Goal: Task Accomplishment & Management: Use online tool/utility

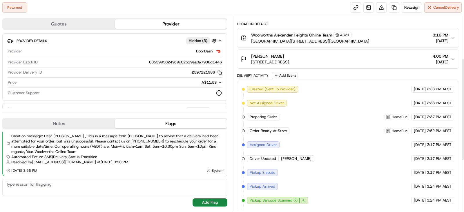
scroll to position [70, 0]
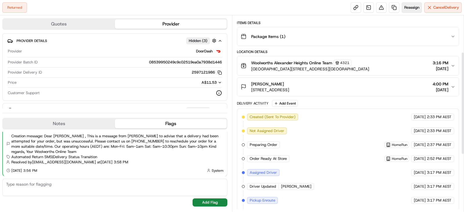
click at [411, 8] on span "Reassign" at bounding box center [412, 7] width 15 height 5
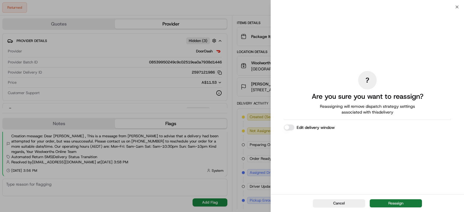
click at [391, 201] on button "Reassign" at bounding box center [396, 204] width 52 height 8
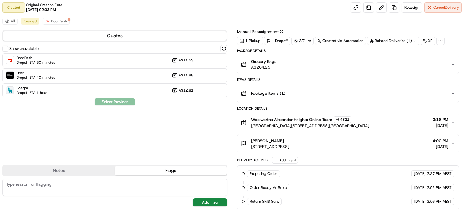
click at [64, 67] on div "DoorDash Dropoff ETA 50 minutes A$11.53 Uber Dropoff ETA 40 minutes A$11.88 She…" at bounding box center [114, 75] width 225 height 44
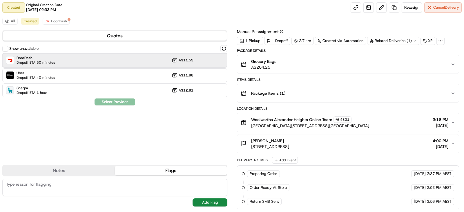
click at [139, 65] on div "DoorDash Dropoff ETA 50 minutes A$11.53" at bounding box center [114, 60] width 225 height 14
click at [118, 99] on button "Assign Provider" at bounding box center [114, 102] width 41 height 7
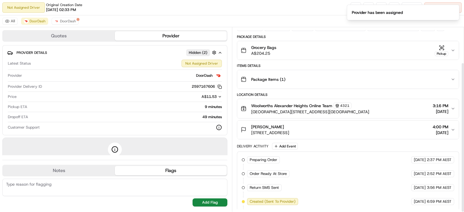
scroll to position [43, 0]
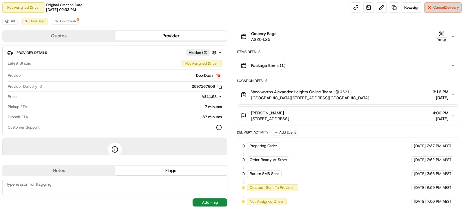
click at [440, 5] on span "Cancel Delivery" at bounding box center [447, 7] width 26 height 5
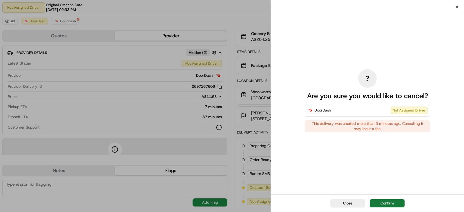
click at [389, 205] on button "Confirm" at bounding box center [387, 204] width 35 height 8
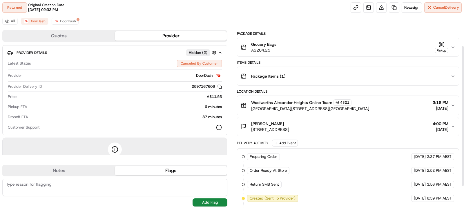
scroll to position [57, 0]
